Goal: Information Seeking & Learning: Understand process/instructions

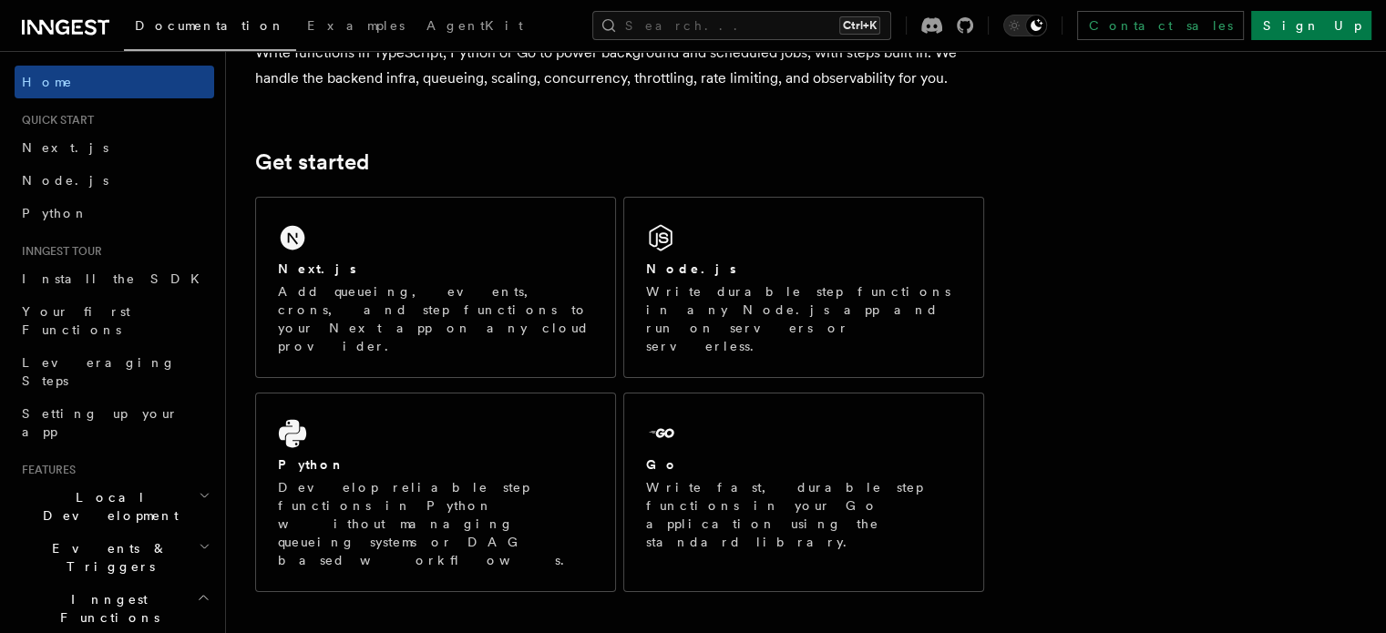
scroll to position [186, 0]
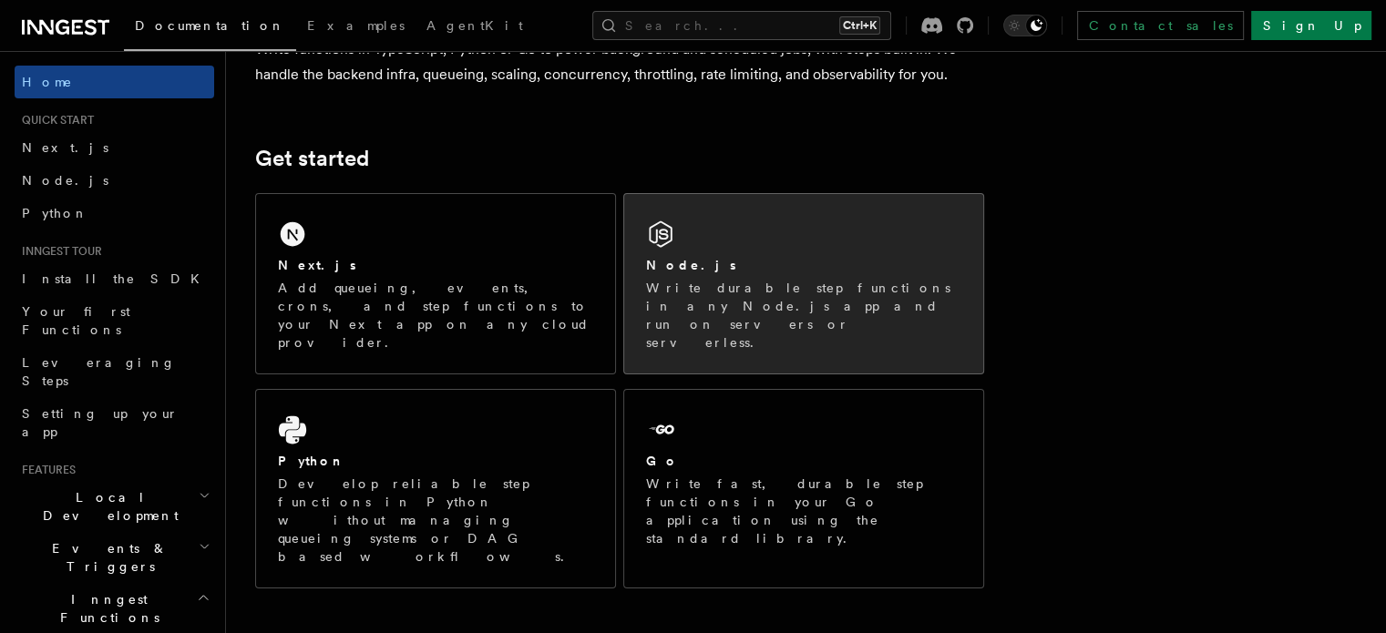
click at [744, 257] on div "Node.js" at bounding box center [803, 265] width 315 height 19
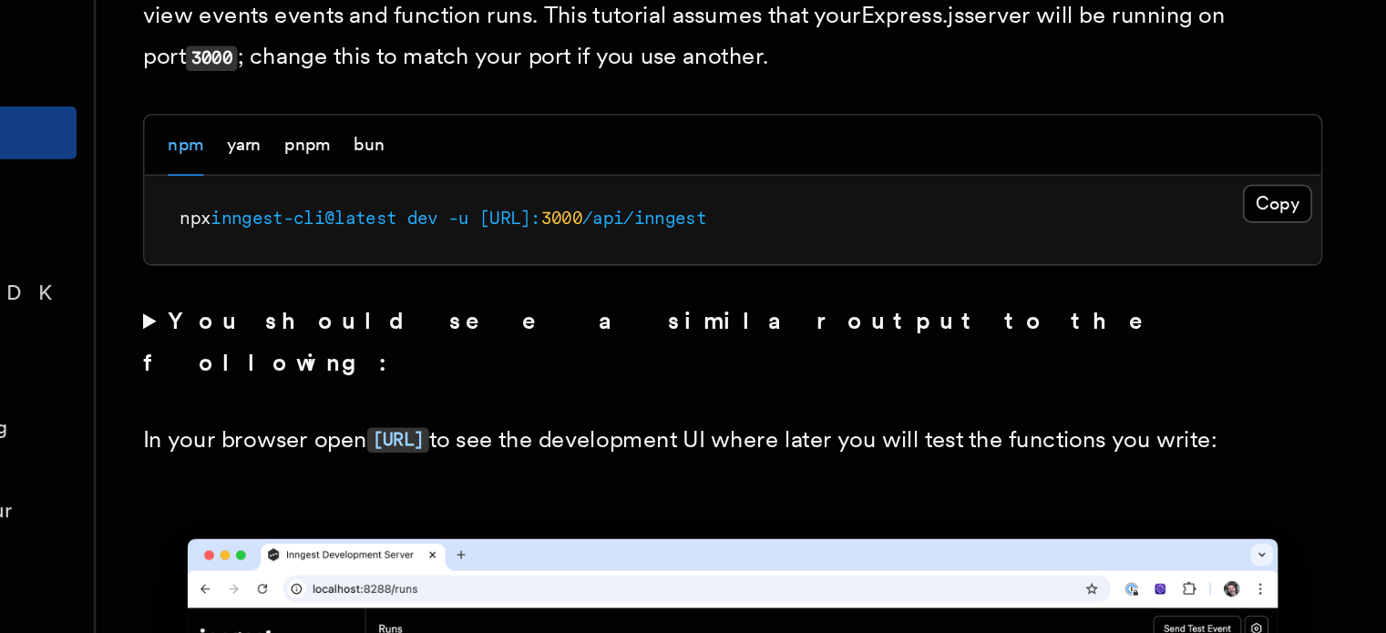
scroll to position [1467, 0]
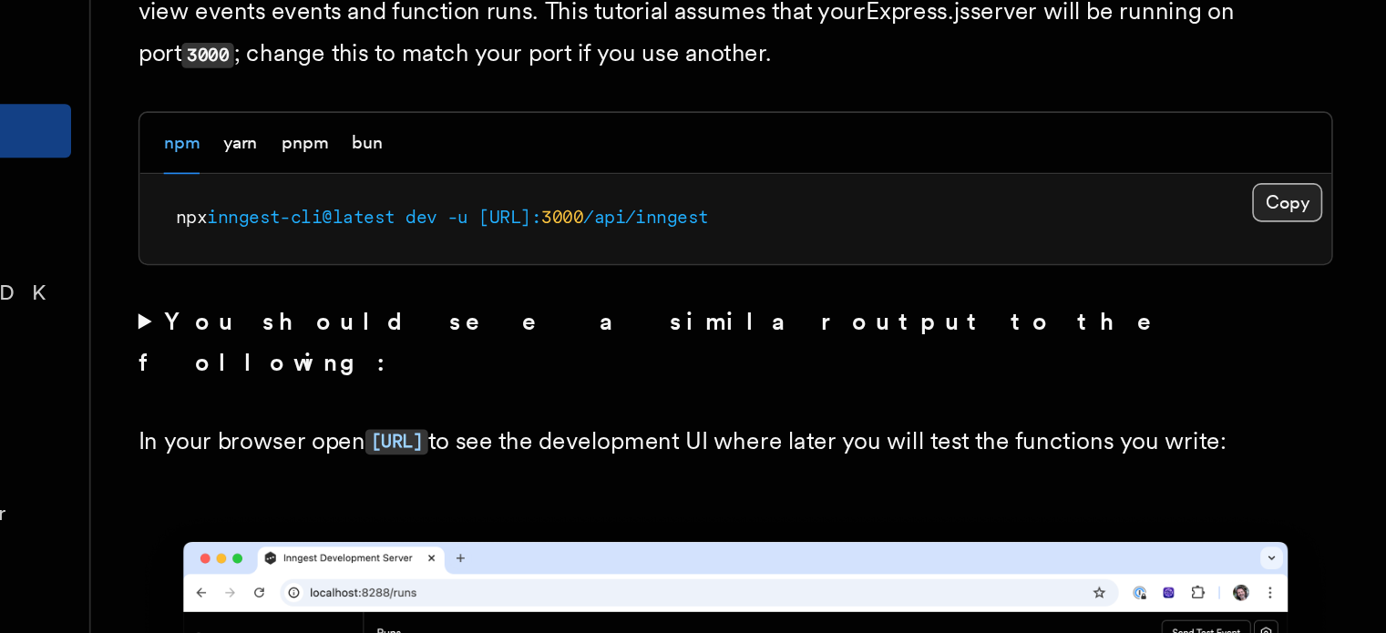
click at [958, 224] on button "Copy Copied" at bounding box center [956, 224] width 43 height 24
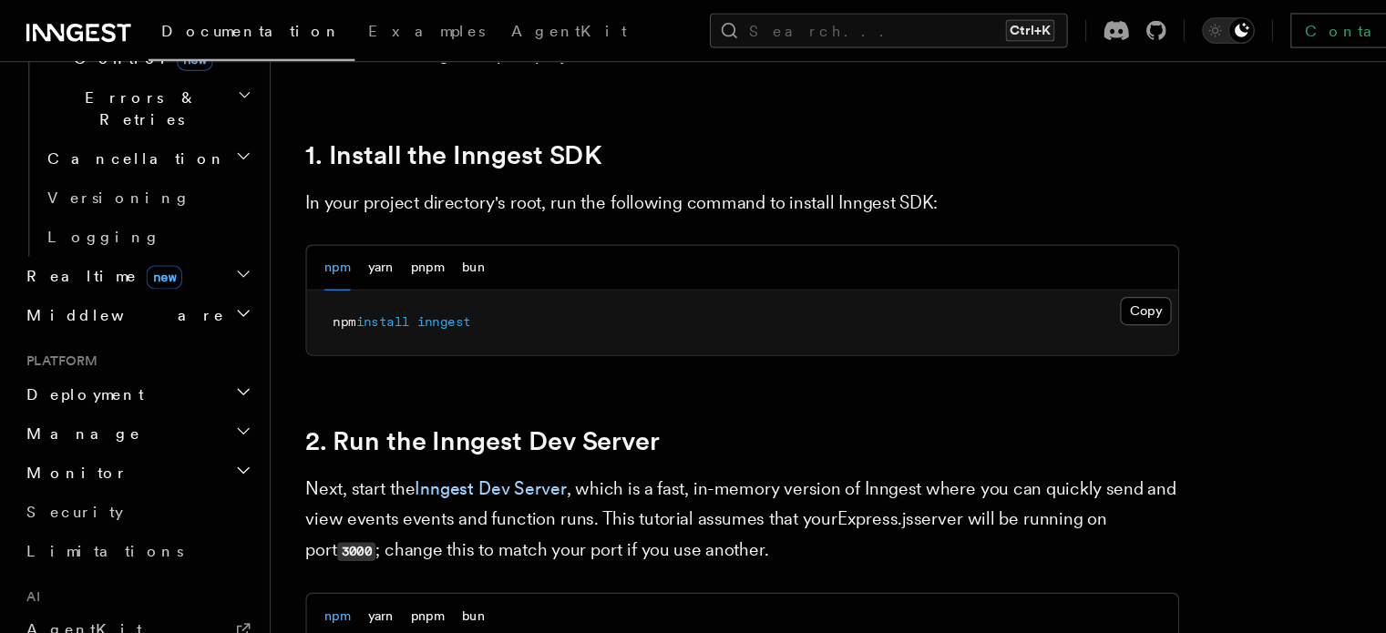
scroll to position [707, 0]
click at [146, 507] on link "AgentKit" at bounding box center [115, 523] width 200 height 33
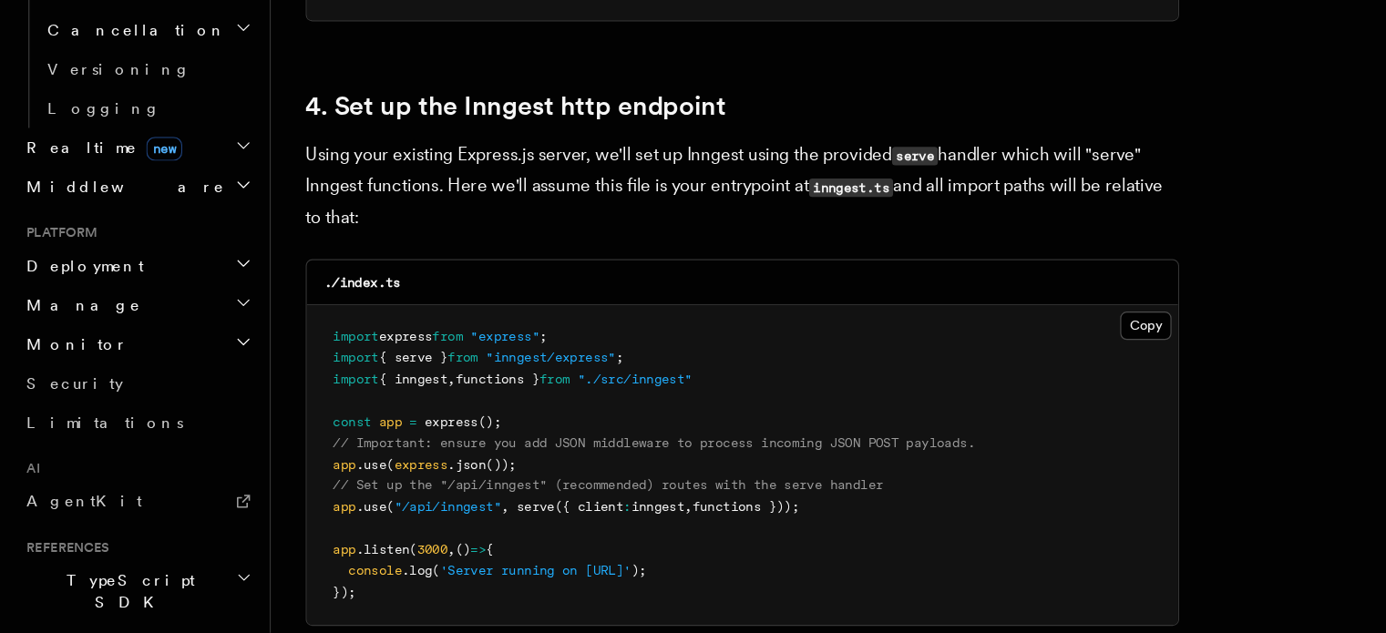
scroll to position [2661, 0]
click at [510, 432] on pre "import express from "express" ; import { serve } from "inngest/express" ; impor…" at bounding box center [619, 493] width 727 height 268
drag, startPoint x: 510, startPoint y: 432, endPoint x: 626, endPoint y: 419, distance: 116.4
click at [626, 419] on pre "import express from "express" ; import { serve } from "inngest/express" ; impor…" at bounding box center [619, 493] width 727 height 268
click at [630, 421] on pre "import express from "express" ; import { serve } from "inngest/express" ; impor…" at bounding box center [619, 493] width 727 height 268
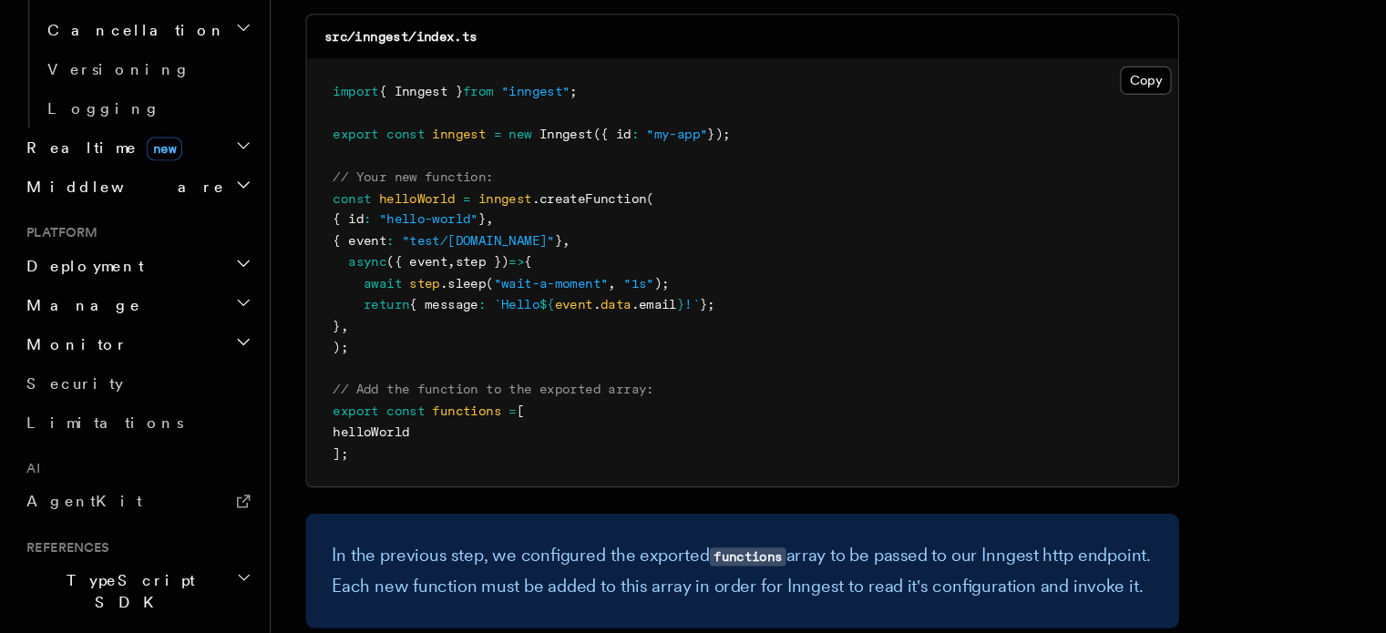
scroll to position [3633, 0]
